Goal: Entertainment & Leisure: Consume media (video, audio)

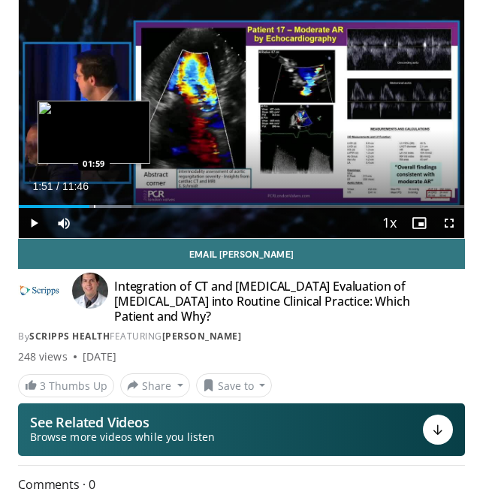
click at [94, 207] on div "Progress Bar" at bounding box center [95, 206] width 2 height 3
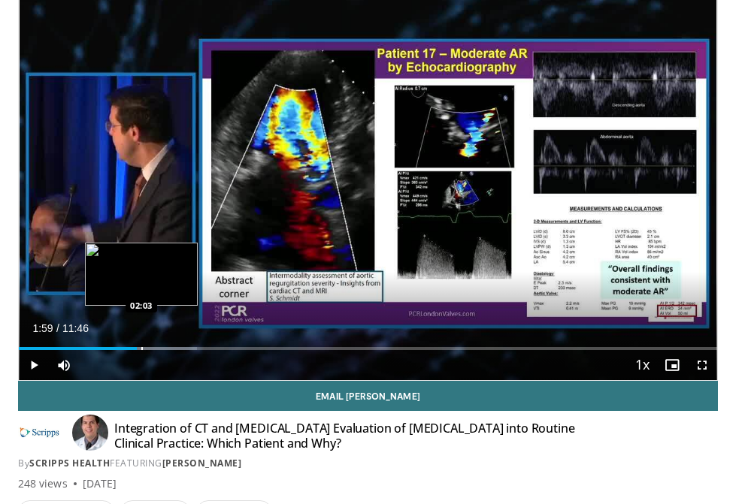
click at [141, 348] on div "Progress Bar" at bounding box center [142, 348] width 2 height 3
click at [147, 349] on div "Progress Bar" at bounding box center [148, 348] width 2 height 3
click at [151, 348] on div "Progress Bar" at bounding box center [152, 348] width 2 height 3
click at [159, 347] on div "Progress Bar" at bounding box center [160, 348] width 2 height 3
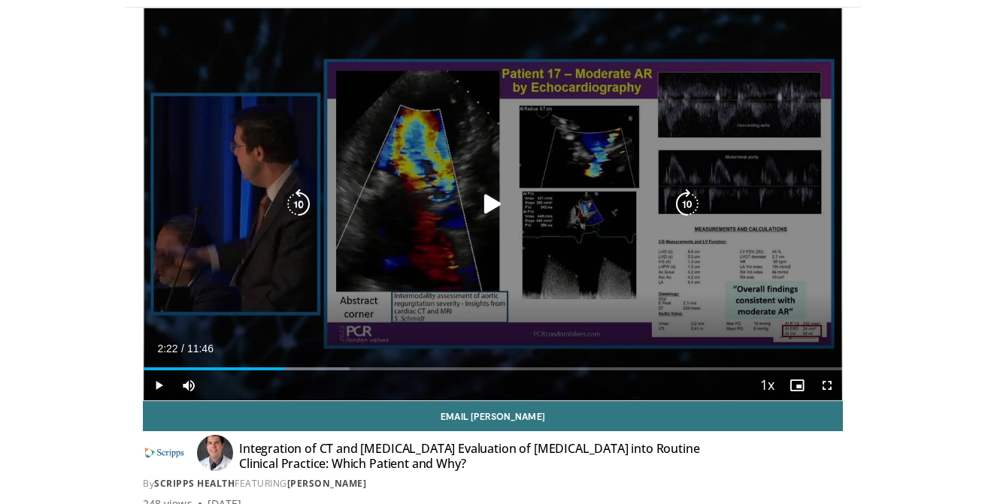
scroll to position [32, 0]
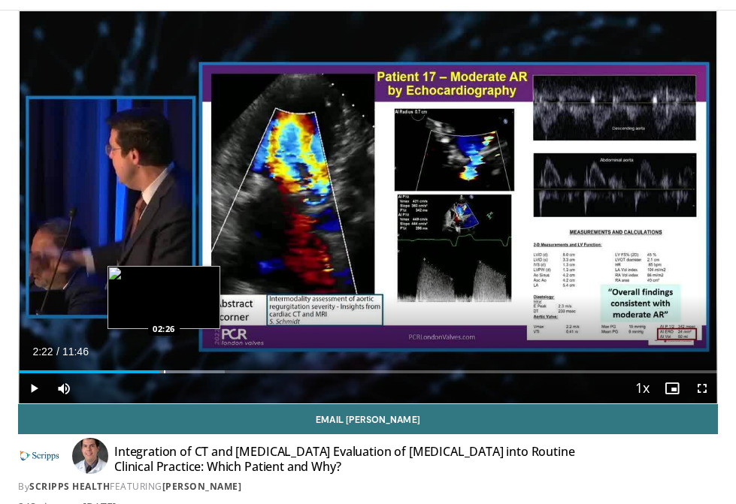
click at [164, 373] on div "Progress Bar" at bounding box center [165, 372] width 2 height 3
click at [160, 371] on div "Progress Bar" at bounding box center [161, 372] width 2 height 3
click at [165, 371] on div "Progress Bar" at bounding box center [166, 372] width 2 height 3
click at [172, 371] on div "Progress Bar" at bounding box center [173, 372] width 2 height 3
click at [177, 371] on div "Progress Bar" at bounding box center [178, 372] width 2 height 3
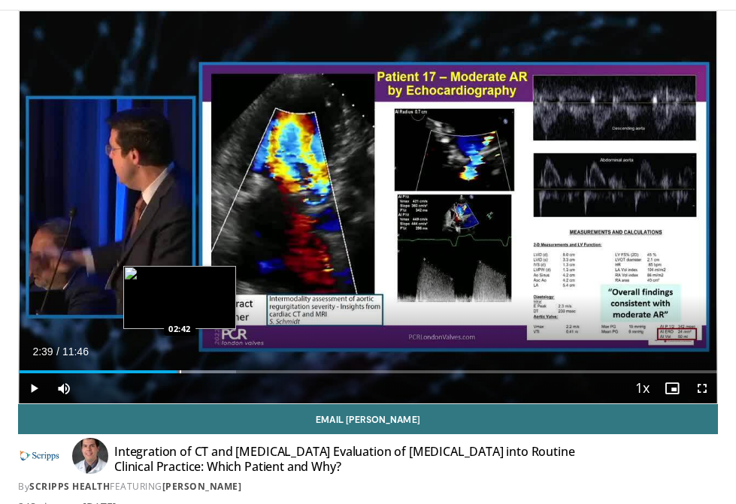
click at [180, 371] on div "Progress Bar" at bounding box center [181, 372] width 2 height 3
click at [185, 371] on div "Progress Bar" at bounding box center [186, 372] width 2 height 3
click at [192, 371] on div "Progress Bar" at bounding box center [193, 372] width 2 height 3
click at [198, 371] on div "Progress Bar" at bounding box center [199, 372] width 2 height 3
